Goal: Information Seeking & Learning: Learn about a topic

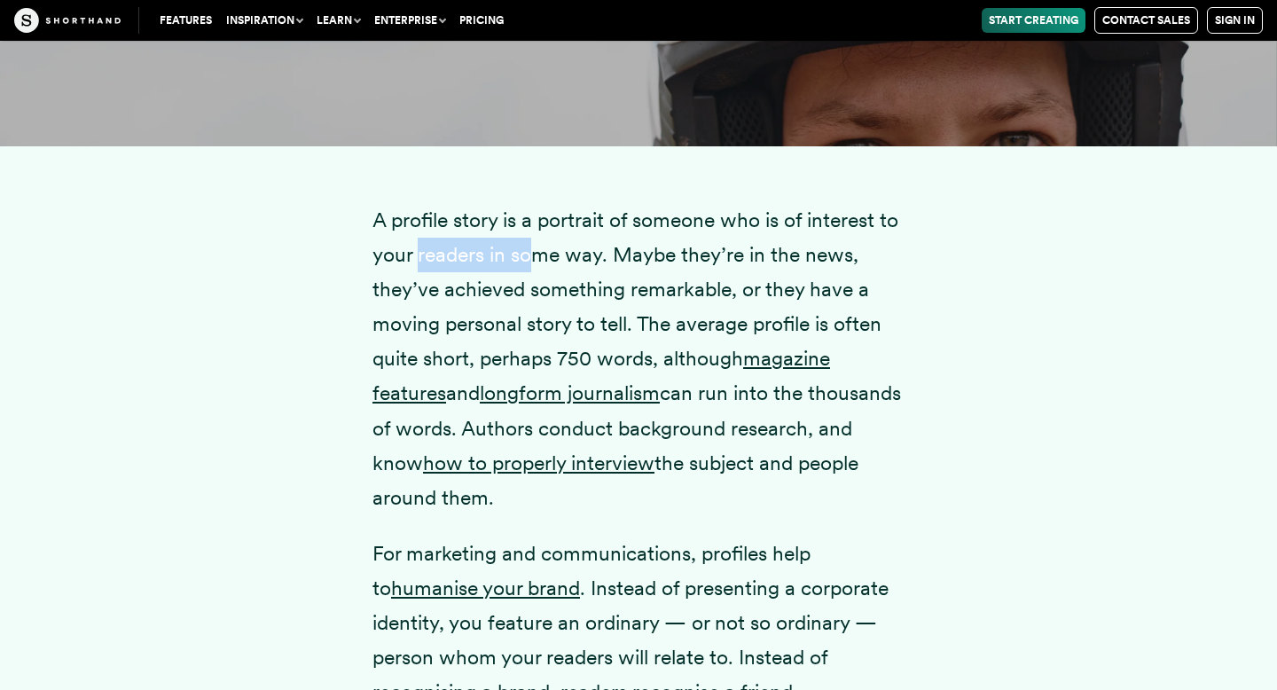
drag, startPoint x: 419, startPoint y: 276, endPoint x: 597, endPoint y: 288, distance: 178.7
click at [592, 288] on p "A profile story is a portrait of someone who is of interest to your readers in …" at bounding box center [639, 359] width 532 height 312
drag, startPoint x: 667, startPoint y: 286, endPoint x: 783, endPoint y: 286, distance: 116.2
click at [781, 286] on p "A profile story is a portrait of someone who is of interest to your readers in …" at bounding box center [639, 359] width 532 height 312
drag, startPoint x: 384, startPoint y: 321, endPoint x: 609, endPoint y: 326, distance: 225.4
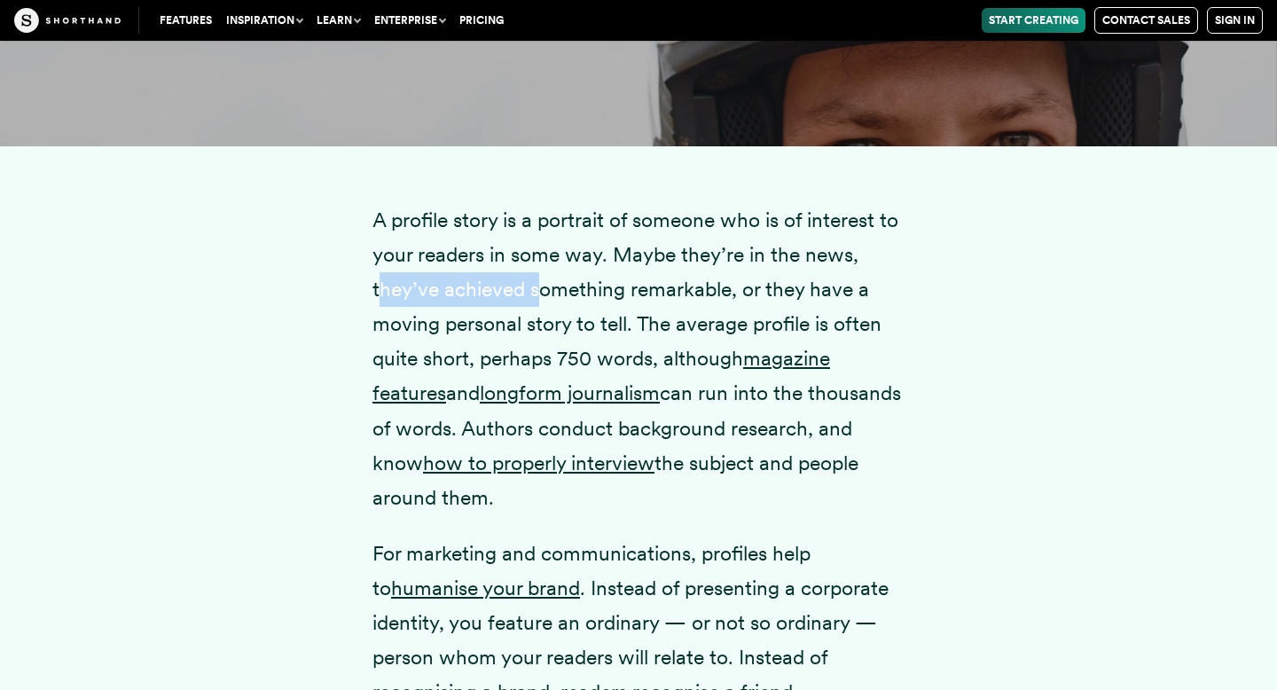
click at [606, 326] on p "A profile story is a portrait of someone who is of interest to your readers in …" at bounding box center [639, 359] width 532 height 312
click at [687, 328] on p "A profile story is a portrait of someone who is of interest to your readers in …" at bounding box center [639, 359] width 532 height 312
drag, startPoint x: 410, startPoint y: 386, endPoint x: 554, endPoint y: 389, distance: 144.6
click at [553, 389] on p "A profile story is a portrait of someone who is of interest to your readers in …" at bounding box center [639, 359] width 532 height 312
drag, startPoint x: 585, startPoint y: 397, endPoint x: 701, endPoint y: 397, distance: 116.2
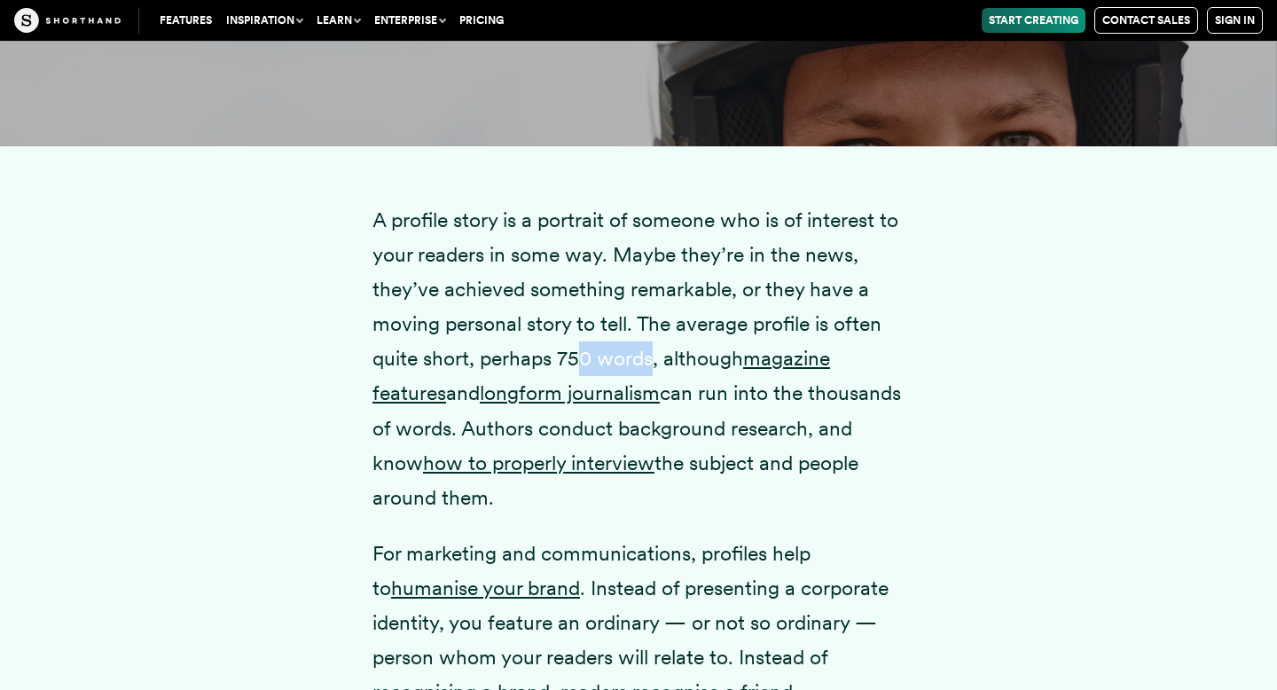
click at [700, 397] on p "A profile story is a portrait of someone who is of interest to your readers in …" at bounding box center [639, 359] width 532 height 312
drag, startPoint x: 594, startPoint y: 463, endPoint x: 786, endPoint y: 463, distance: 191.6
click at [781, 463] on p "A profile story is a portrait of someone who is of interest to your readers in …" at bounding box center [639, 359] width 532 height 312
click at [417, 501] on p "A profile story is a portrait of someone who is of interest to your readers in …" at bounding box center [639, 359] width 532 height 312
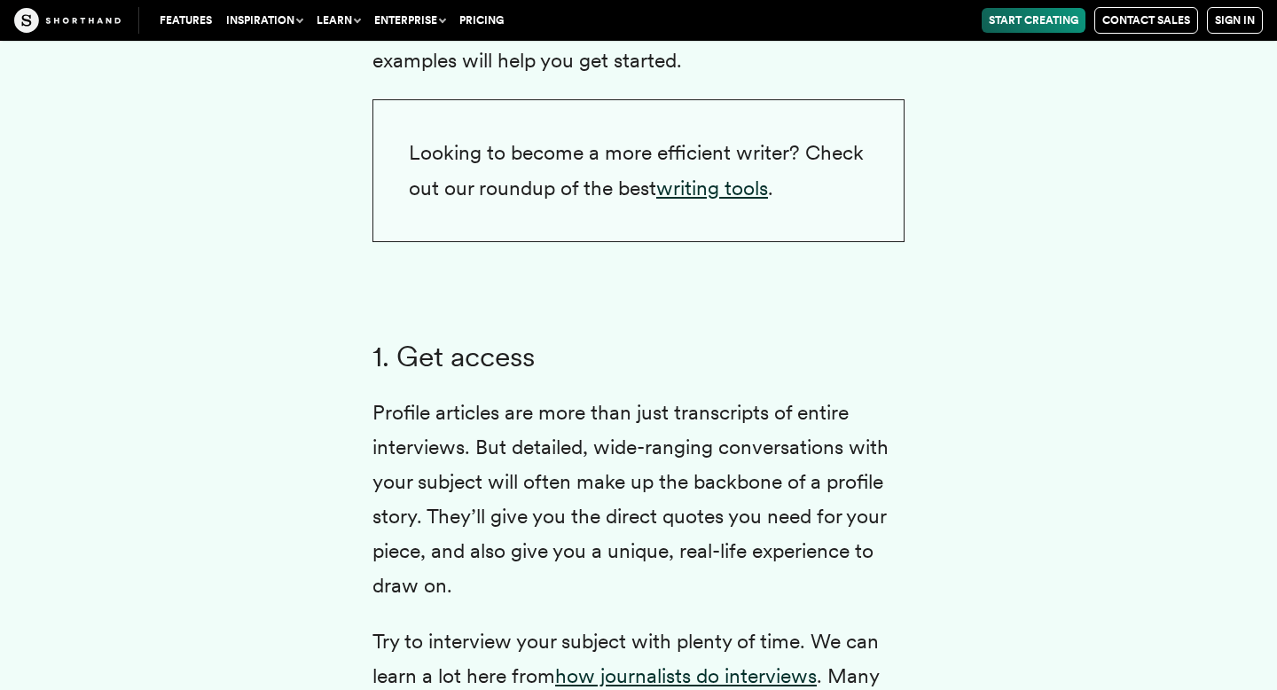
scroll to position [4246, 0]
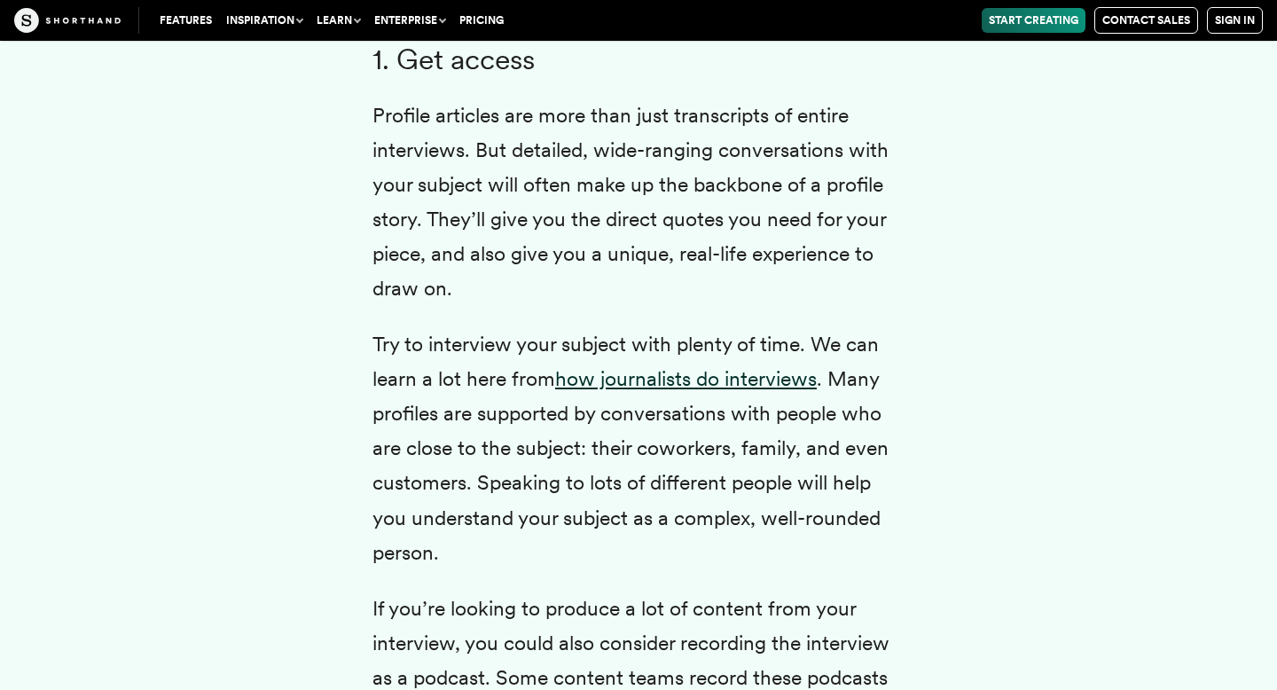
drag, startPoint x: 485, startPoint y: 163, endPoint x: 598, endPoint y: 186, distance: 115.0
click at [542, 174] on p "Profile articles are more than just transcripts of entire interviews. But detai…" at bounding box center [639, 202] width 532 height 208
click at [509, 205] on p "Profile articles are more than just transcripts of entire interviews. But detai…" at bounding box center [639, 202] width 532 height 208
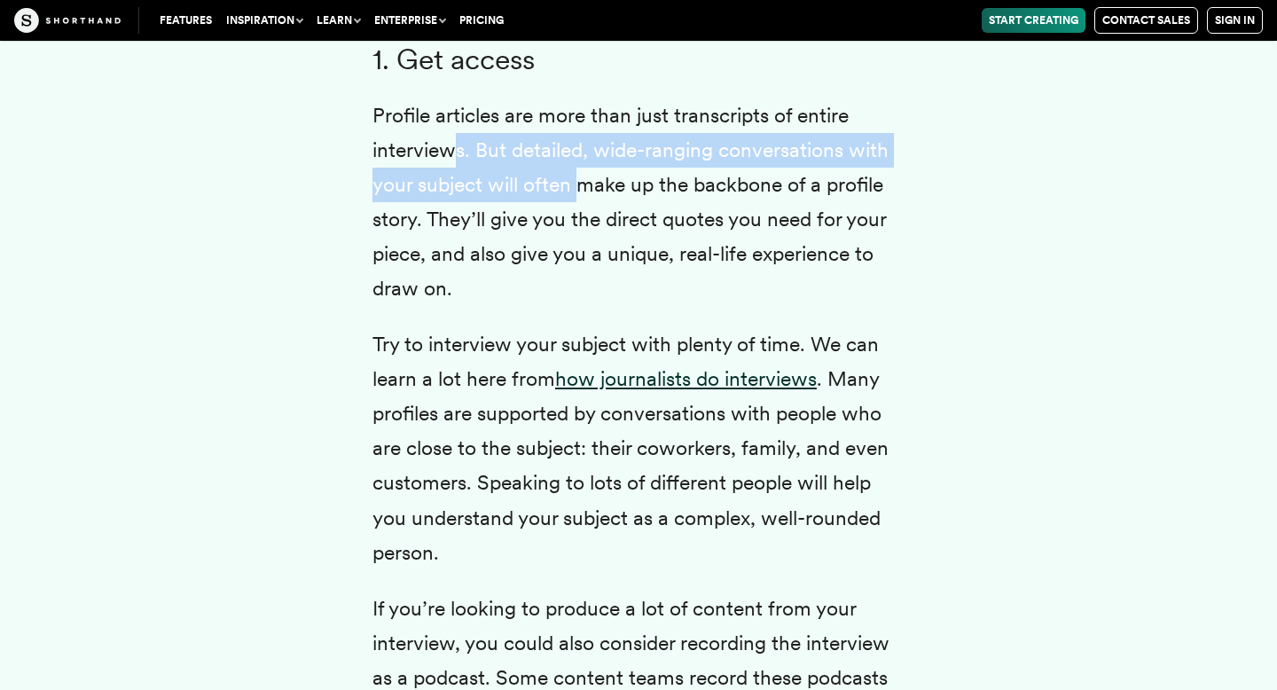
drag, startPoint x: 451, startPoint y: 194, endPoint x: 622, endPoint y: 201, distance: 171.4
click at [620, 201] on p "Profile articles are more than just transcripts of entire interviews. But detai…" at bounding box center [639, 202] width 532 height 208
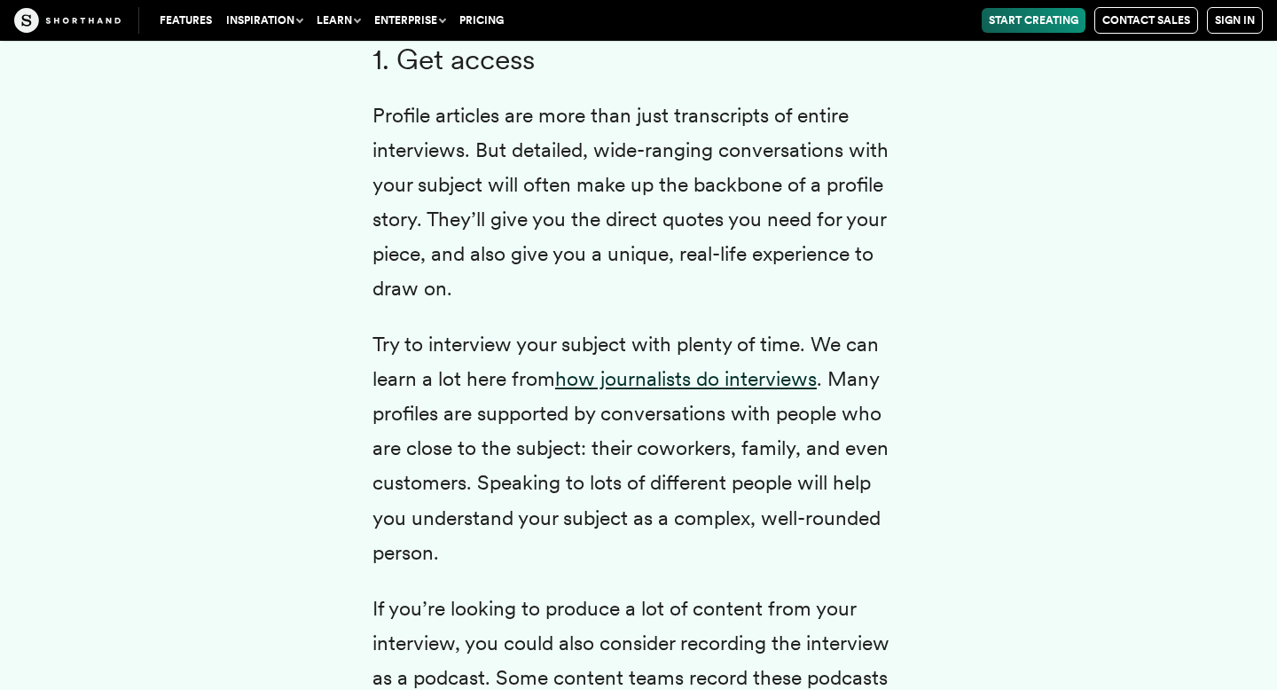
click at [439, 137] on p "Profile articles are more than just transcripts of entire interviews. But detai…" at bounding box center [639, 202] width 532 height 208
drag, startPoint x: 404, startPoint y: 142, endPoint x: 568, endPoint y: 147, distance: 164.2
click at [567, 147] on p "Profile articles are more than just transcripts of entire interviews. But detai…" at bounding box center [639, 202] width 532 height 208
drag, startPoint x: 611, startPoint y: 150, endPoint x: 725, endPoint y: 152, distance: 113.6
click at [724, 152] on p "Profile articles are more than just transcripts of entire interviews. But detai…" at bounding box center [639, 202] width 532 height 208
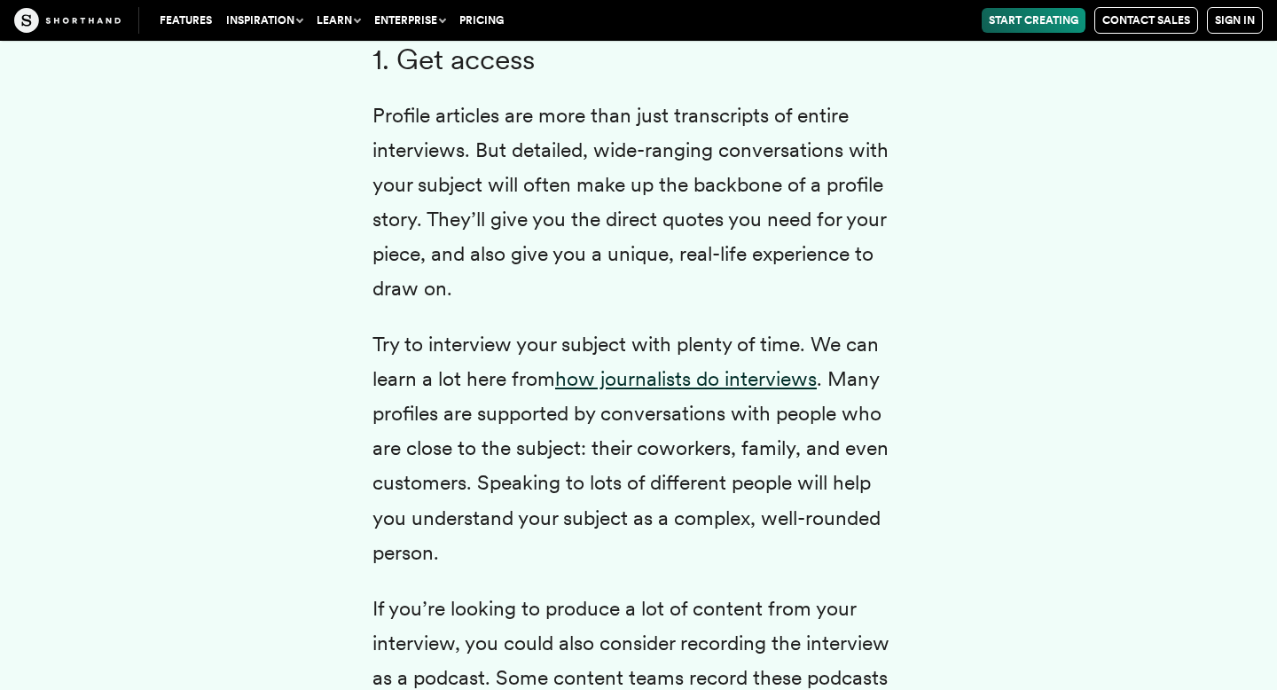
click at [779, 152] on p "Profile articles are more than just transcripts of entire interviews. But detai…" at bounding box center [639, 202] width 532 height 208
drag, startPoint x: 388, startPoint y: 172, endPoint x: 441, endPoint y: 172, distance: 53.2
click at [422, 172] on p "Profile articles are more than just transcripts of entire interviews. But detai…" at bounding box center [639, 202] width 532 height 208
drag, startPoint x: 511, startPoint y: 185, endPoint x: 578, endPoint y: 185, distance: 67.4
click at [577, 185] on p "Profile articles are more than just transcripts of entire interviews. But detai…" at bounding box center [639, 202] width 532 height 208
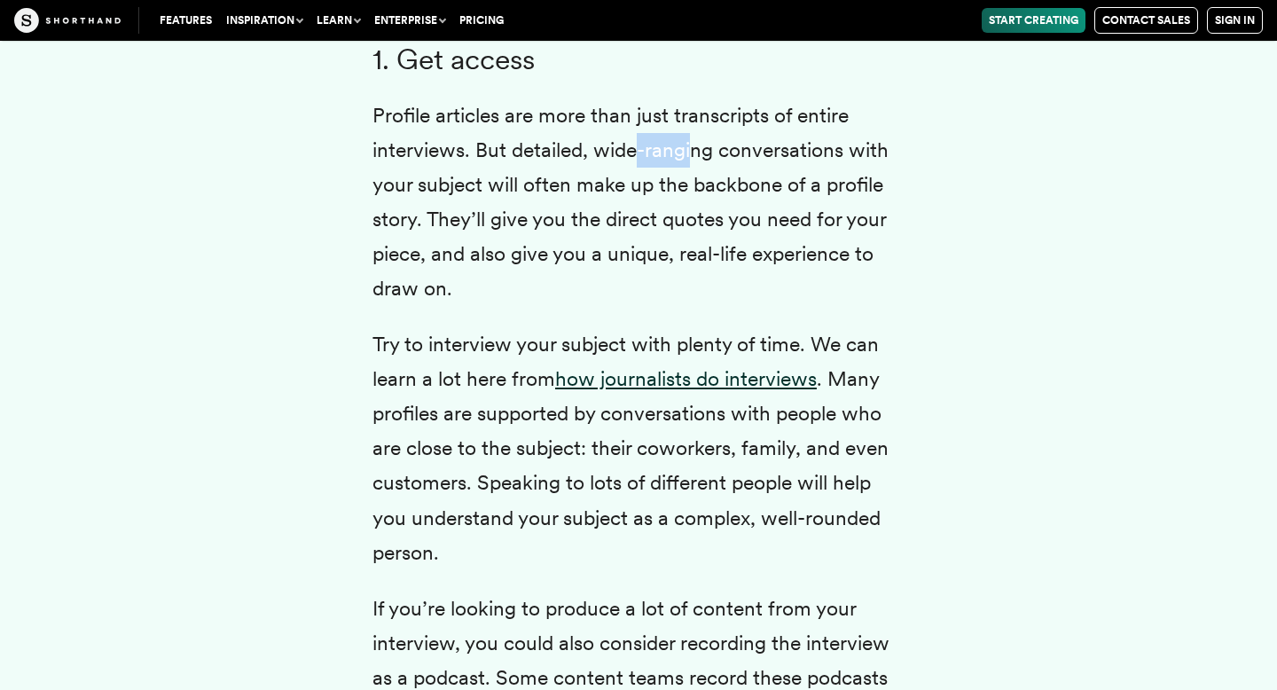
drag, startPoint x: 640, startPoint y: 190, endPoint x: 719, endPoint y: 190, distance: 78.1
click at [718, 190] on p "Profile articles are more than just transcripts of entire interviews. But detai…" at bounding box center [639, 202] width 532 height 208
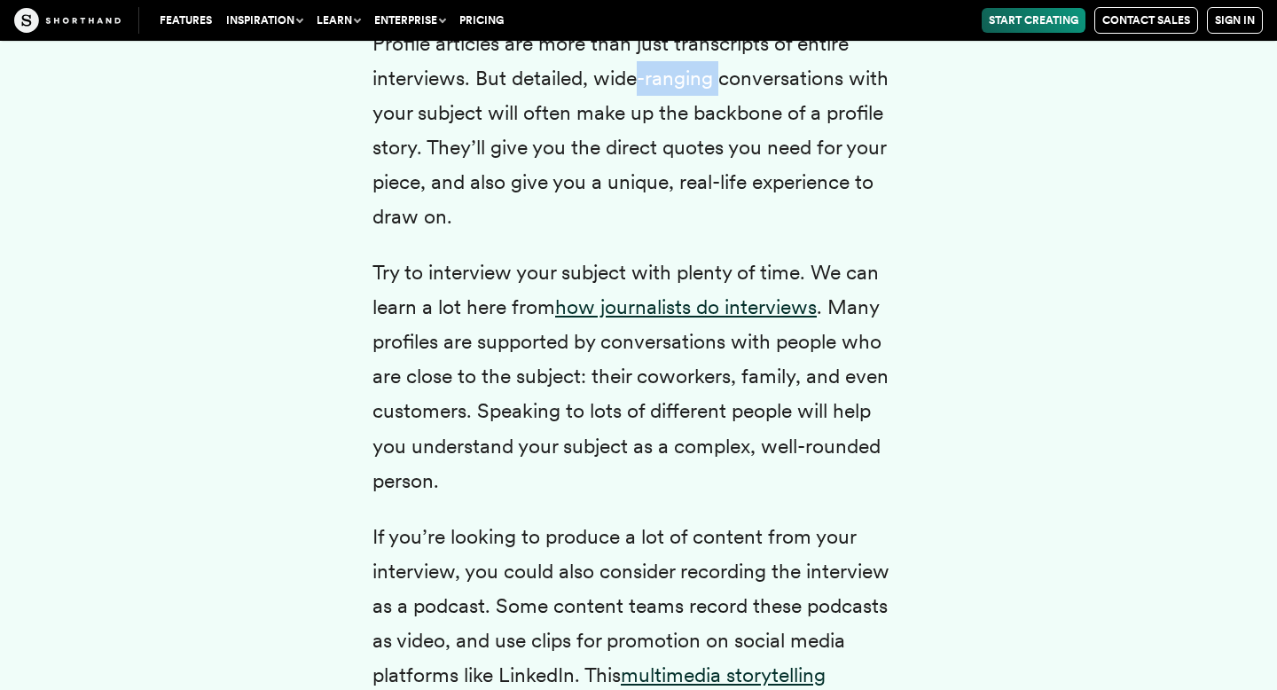
scroll to position [4453, 0]
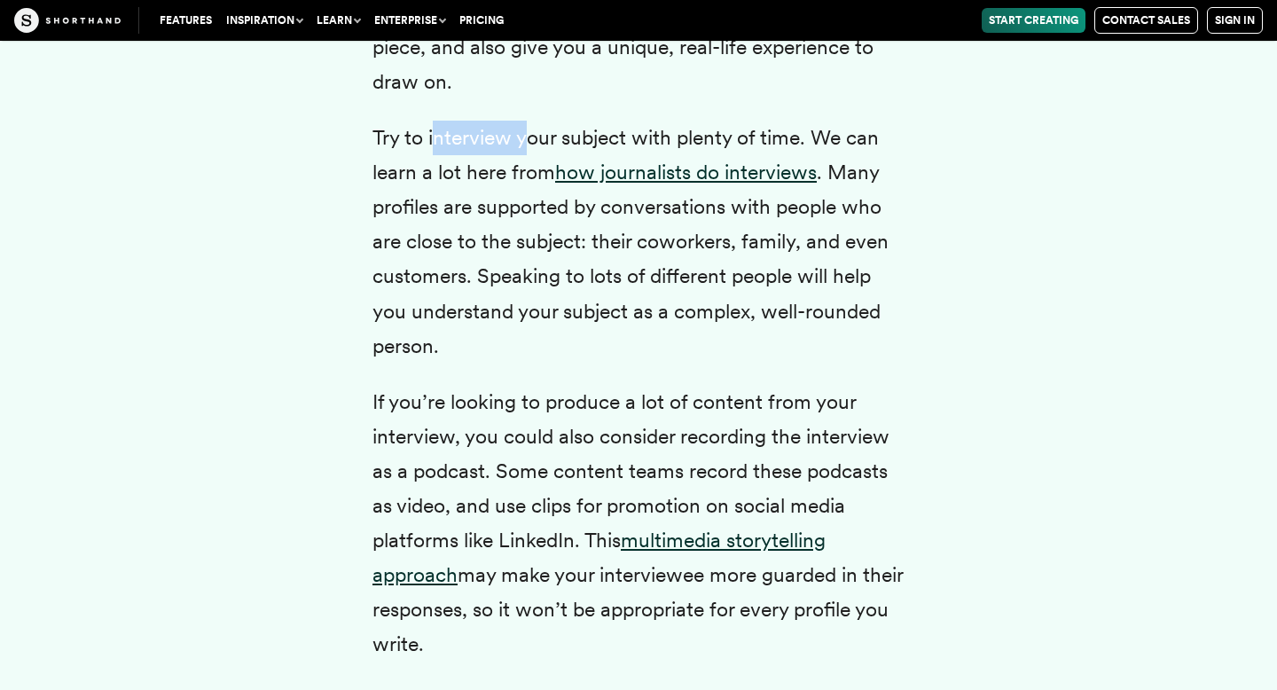
drag, startPoint x: 437, startPoint y: 174, endPoint x: 634, endPoint y: 174, distance: 196.9
click at [626, 174] on p "Try to interview your subject with plenty of time. We can learn a lot here from…" at bounding box center [639, 242] width 532 height 243
click at [661, 174] on p "Try to interview your subject with plenty of time. We can learn a lot here from…" at bounding box center [639, 242] width 532 height 243
drag, startPoint x: 454, startPoint y: 174, endPoint x: 761, endPoint y: 174, distance: 306.9
click at [761, 174] on p "Try to interview your subject with plenty of time. We can learn a lot here from…" at bounding box center [639, 242] width 532 height 243
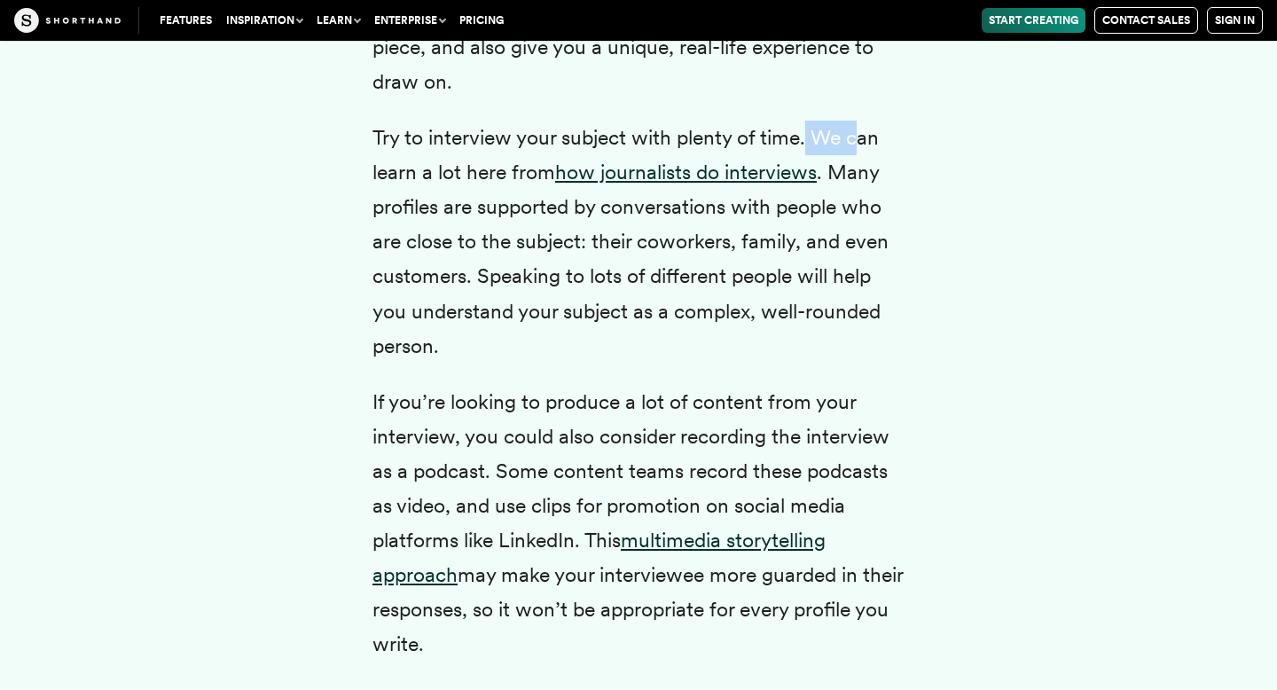
drag, startPoint x: 804, startPoint y: 179, endPoint x: 894, endPoint y: 179, distance: 90.5
click at [893, 179] on p "Try to interview your subject with plenty of time. We can learn a lot here from…" at bounding box center [639, 242] width 532 height 243
drag, startPoint x: 406, startPoint y: 207, endPoint x: 499, endPoint y: 240, distance: 99.1
click at [499, 238] on p "Try to interview your subject with plenty of time. We can learn a lot here from…" at bounding box center [639, 242] width 532 height 243
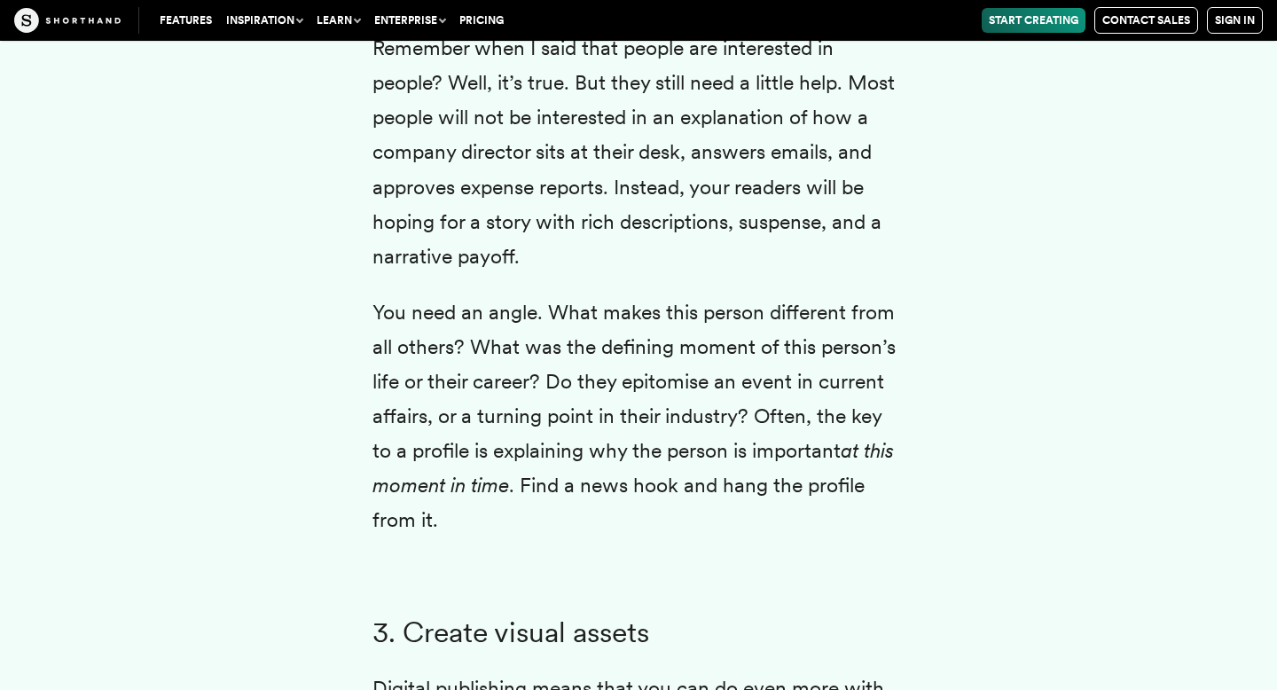
scroll to position [5220, 0]
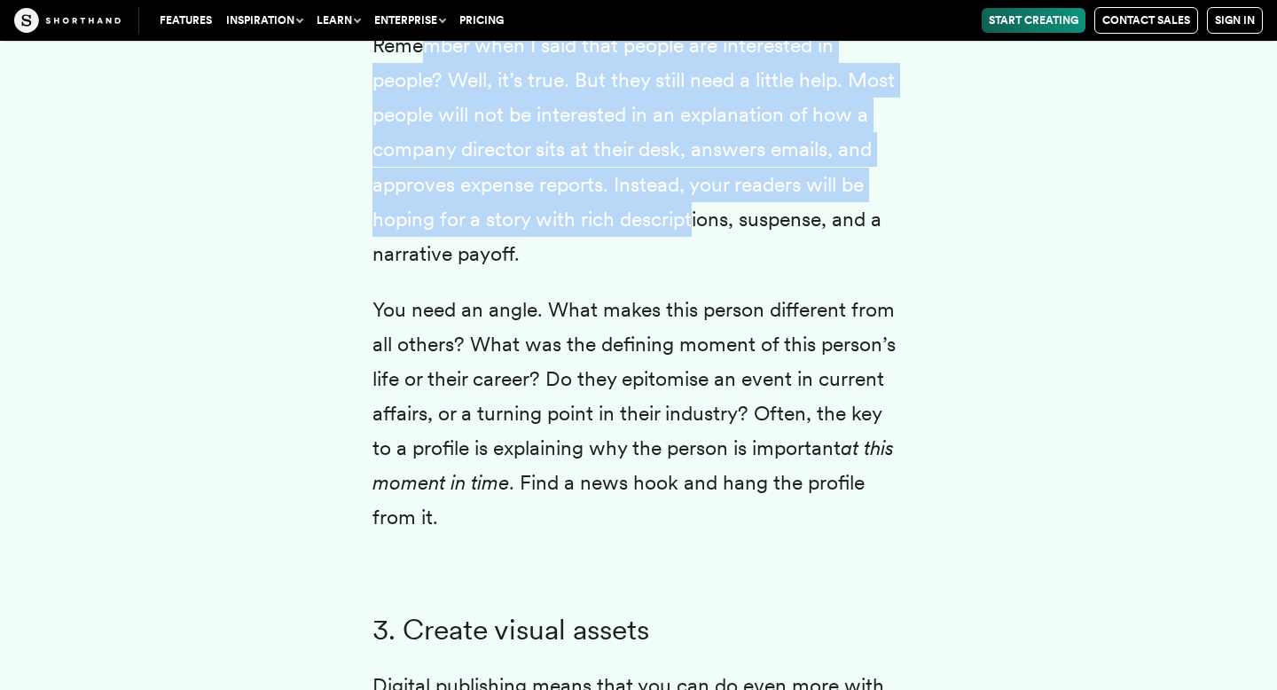
drag, startPoint x: 428, startPoint y: 79, endPoint x: 709, endPoint y: 301, distance: 357.4
click at [709, 271] on p "Remember when I said that people are interested in people? Well, it’s true. But…" at bounding box center [639, 149] width 532 height 243
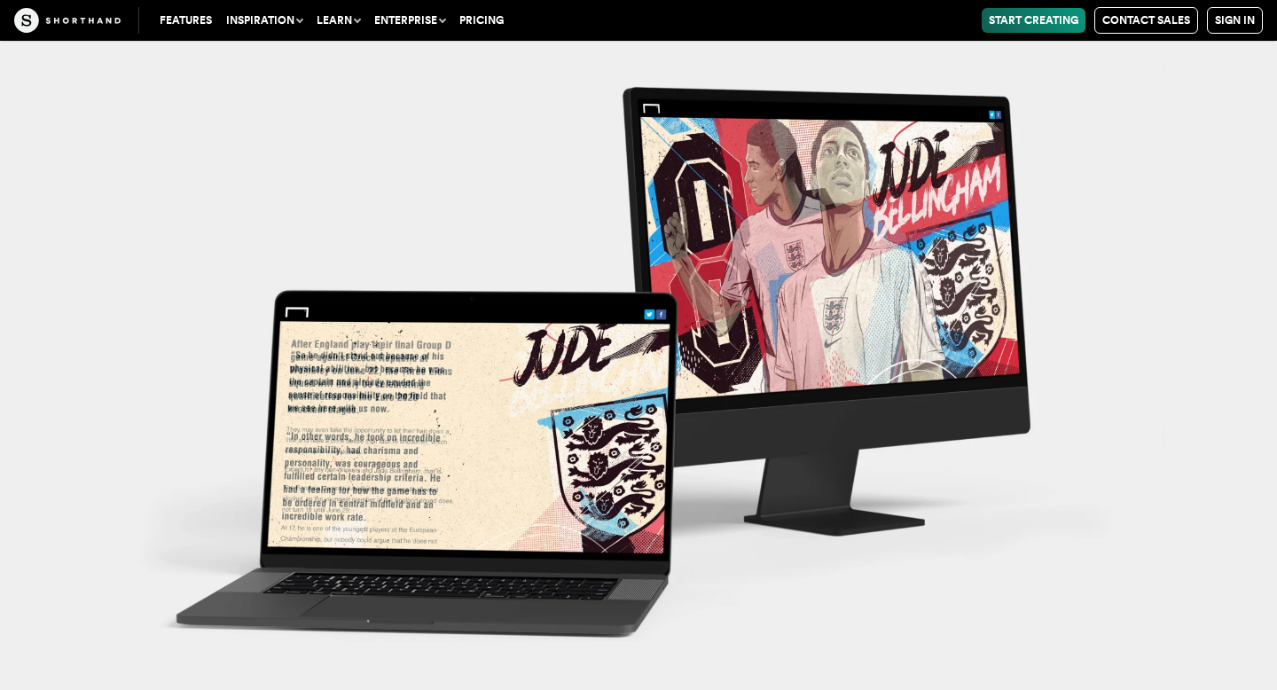
scroll to position [11906, 0]
